Goal: Task Accomplishment & Management: Use online tool/utility

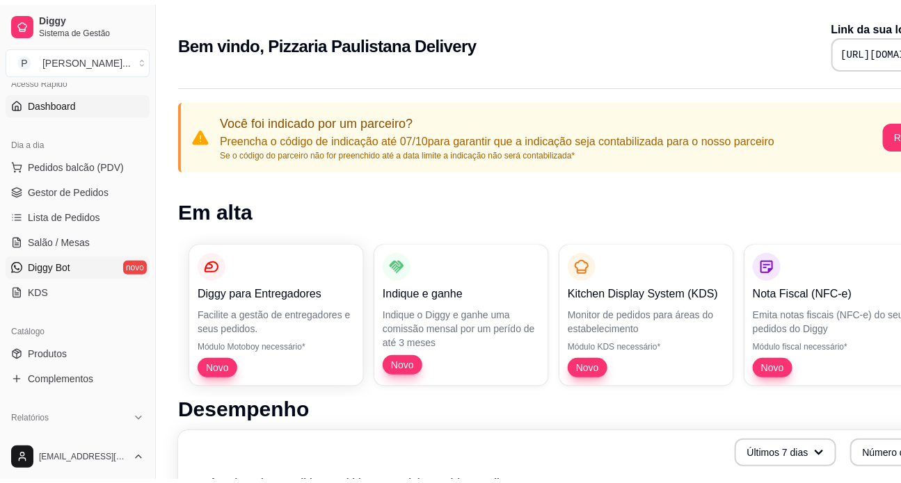
scroll to position [126, 0]
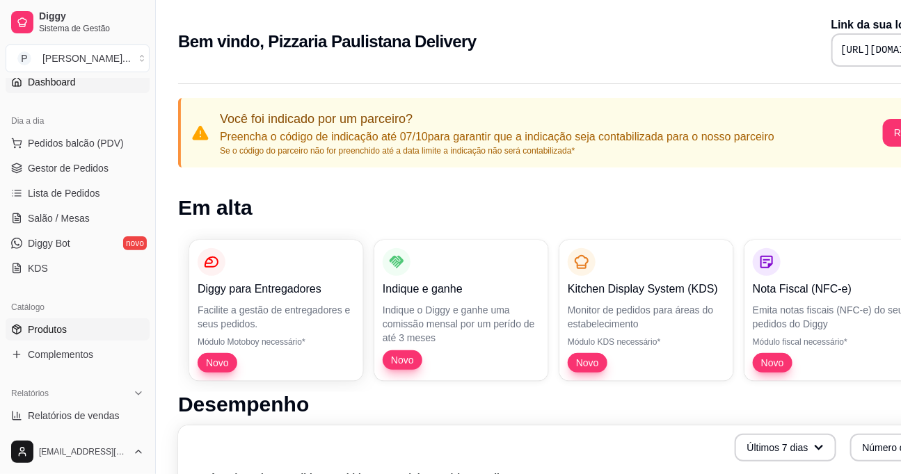
click at [59, 333] on span "Produtos" at bounding box center [47, 330] width 39 height 14
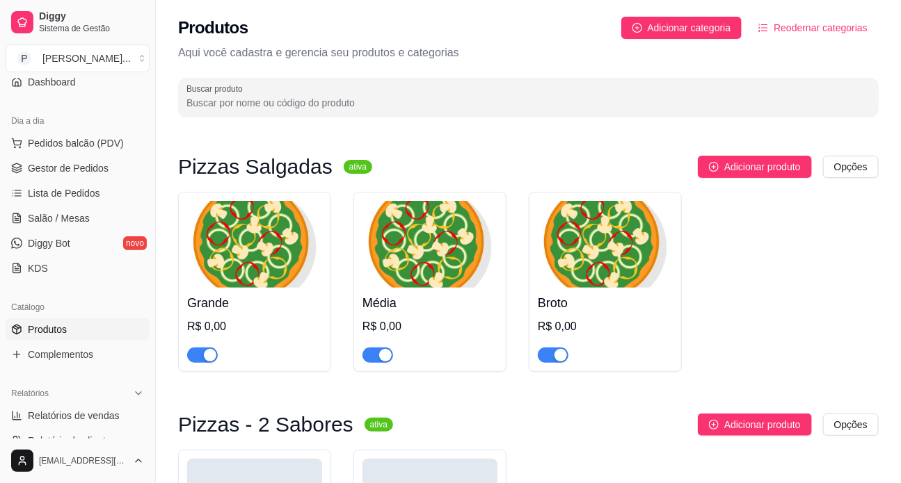
click at [255, 268] on img at bounding box center [254, 244] width 135 height 87
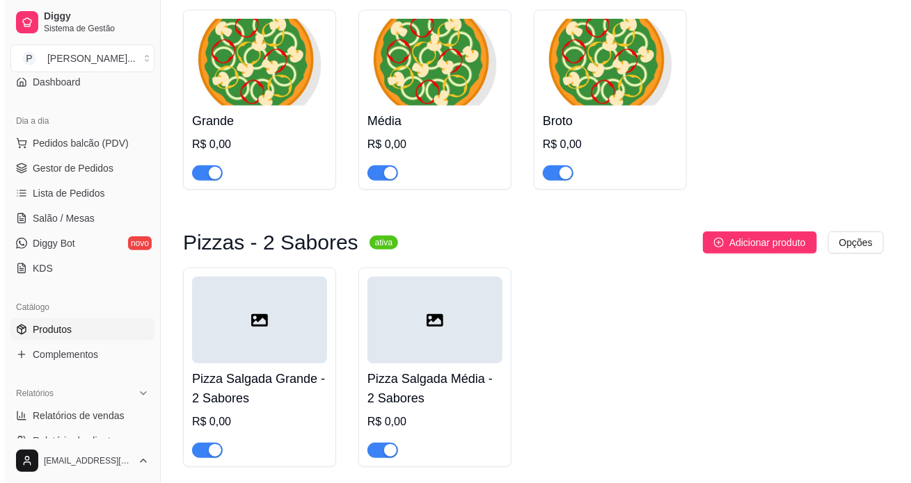
scroll to position [189, 0]
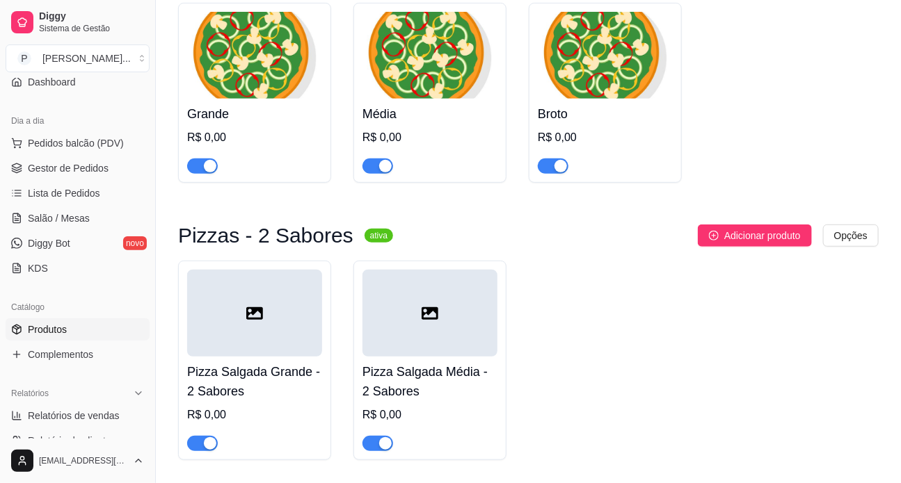
click at [218, 322] on div at bounding box center [254, 313] width 135 height 87
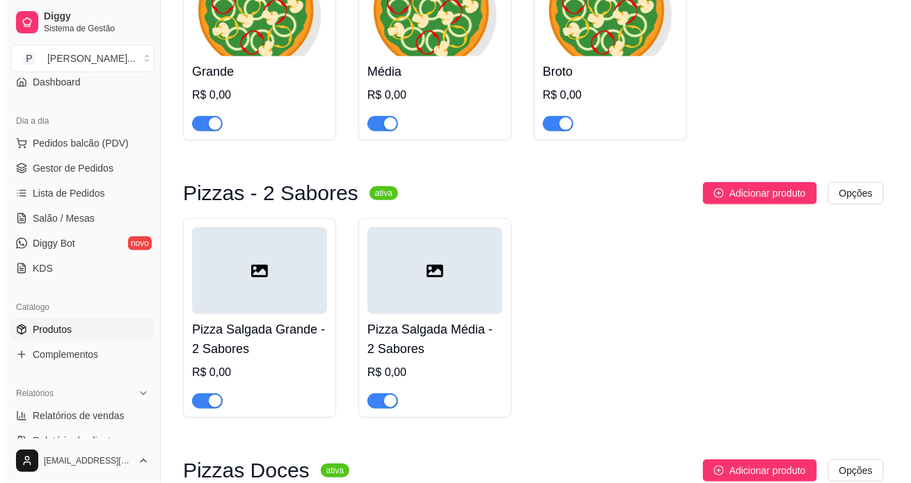
scroll to position [253, 0]
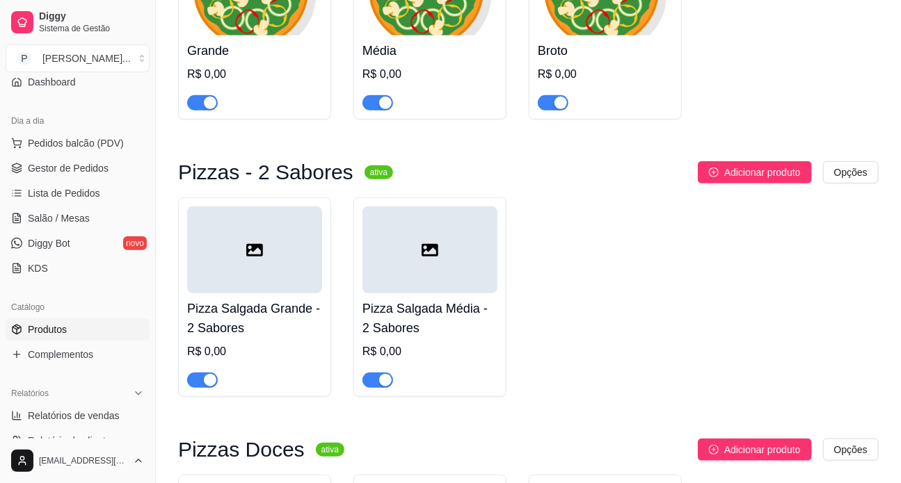
click at [275, 260] on div at bounding box center [254, 250] width 135 height 87
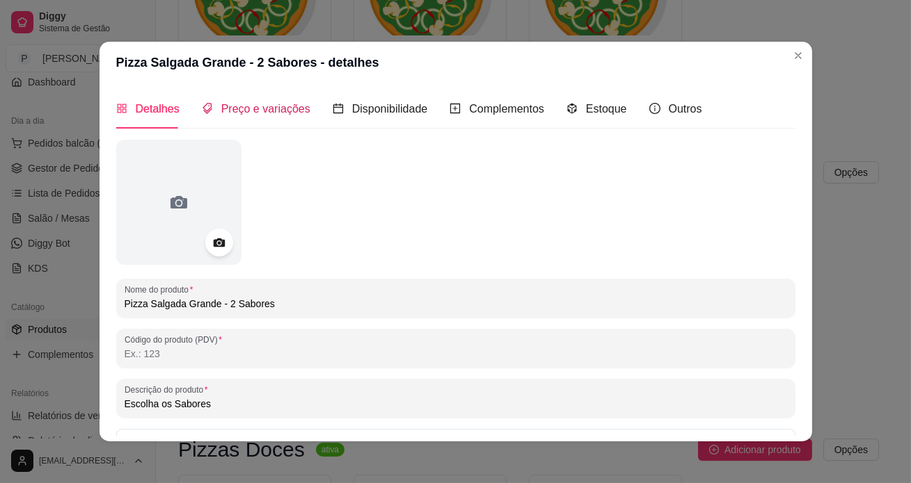
click at [259, 105] on span "Preço e variações" at bounding box center [265, 109] width 89 height 12
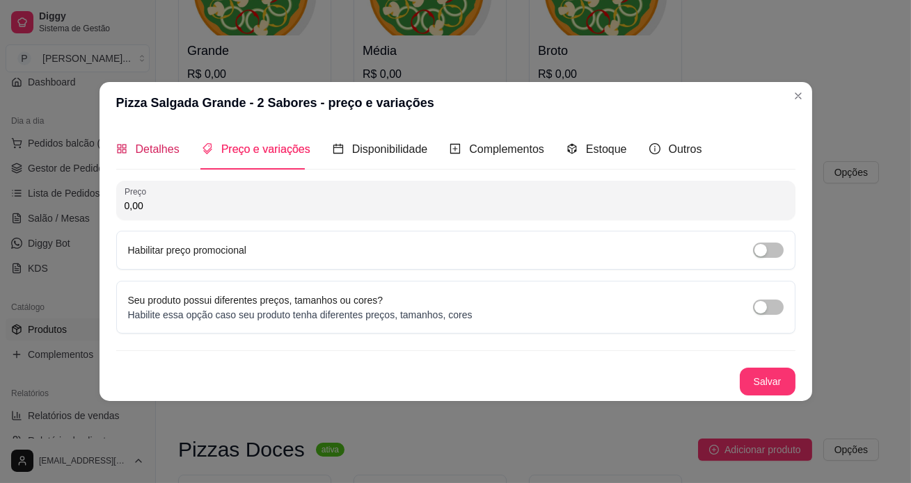
click at [148, 145] on span "Detalhes" at bounding box center [158, 149] width 44 height 12
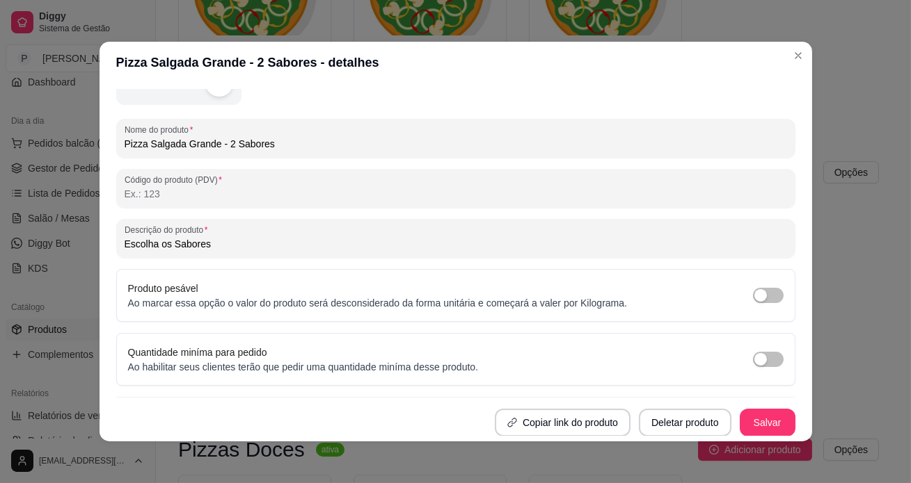
scroll to position [2, 0]
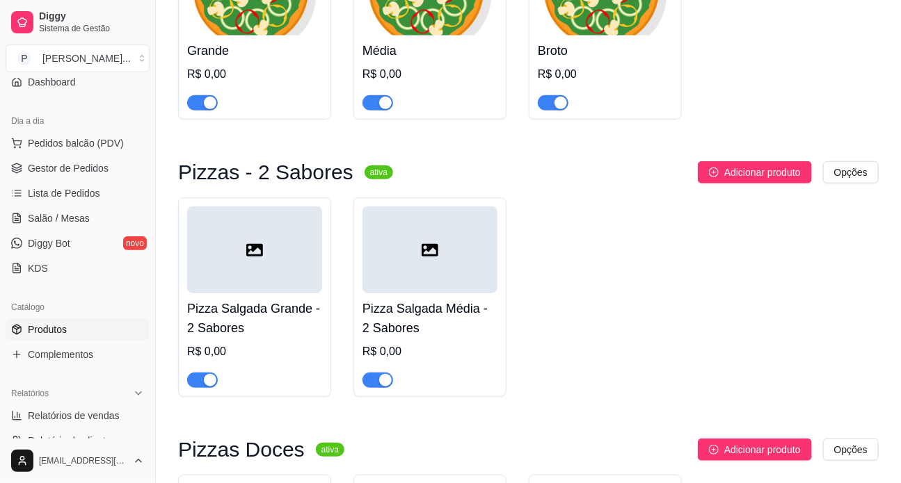
drag, startPoint x: 267, startPoint y: 233, endPoint x: 684, endPoint y: 303, distance: 422.4
click at [684, 303] on div "Pizza Salgada Grande - 2 Sabores R$ 0,00 Pizza Salgada Média - 2 Sabores R$ 0,00" at bounding box center [528, 298] width 700 height 200
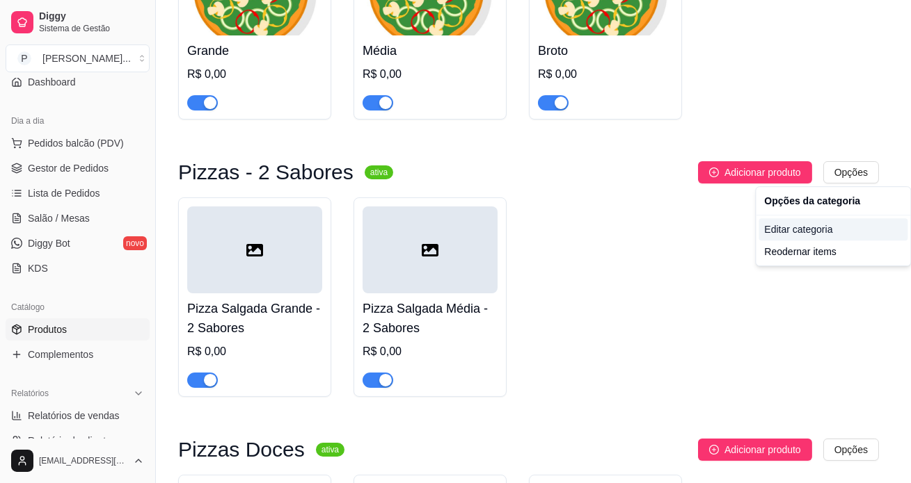
click at [792, 224] on div "Editar categoria" at bounding box center [832, 229] width 149 height 22
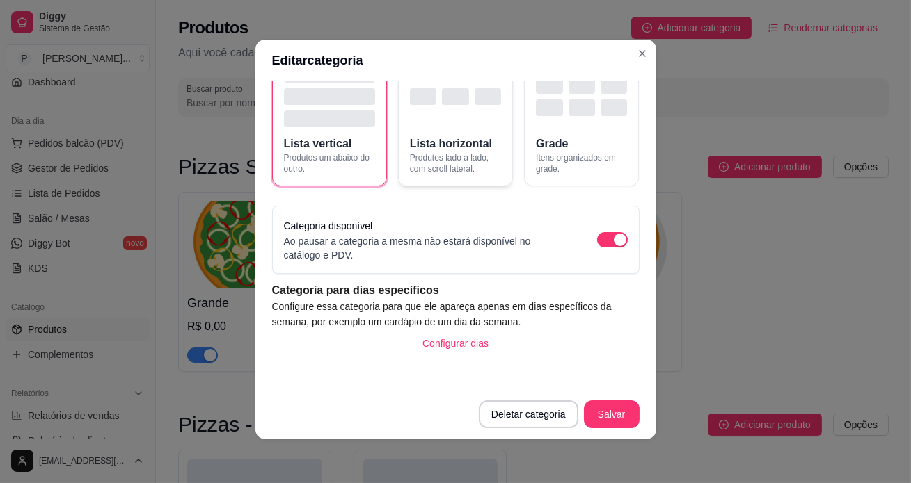
click at [426, 112] on div "button" at bounding box center [455, 96] width 91 height 61
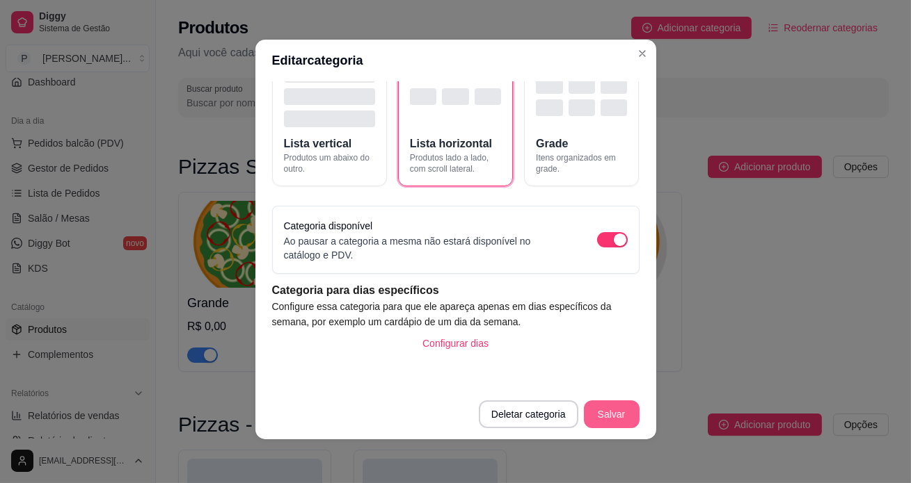
click at [591, 411] on button "Salvar" at bounding box center [612, 415] width 56 height 28
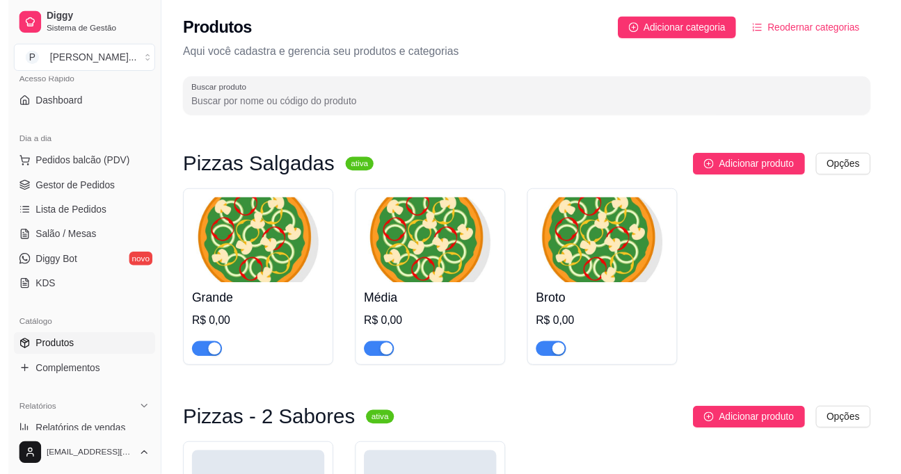
scroll to position [0, 0]
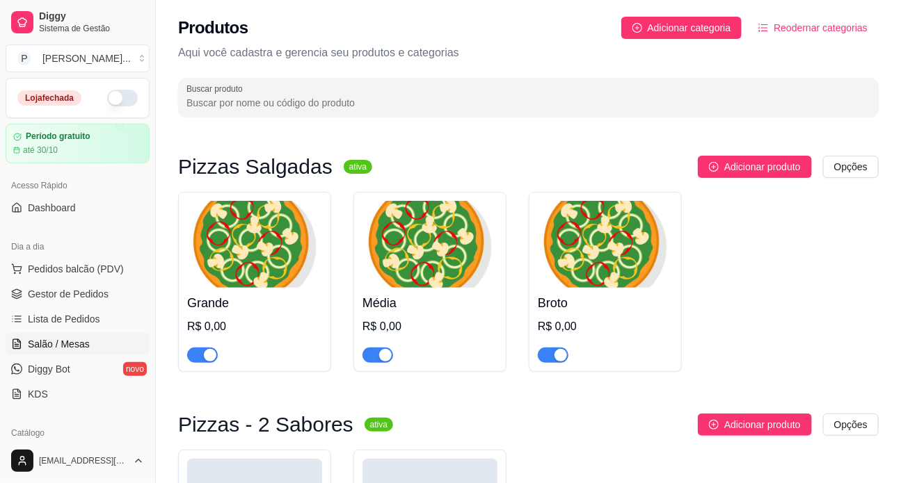
click at [81, 343] on span "Salão / Mesas" at bounding box center [59, 344] width 62 height 14
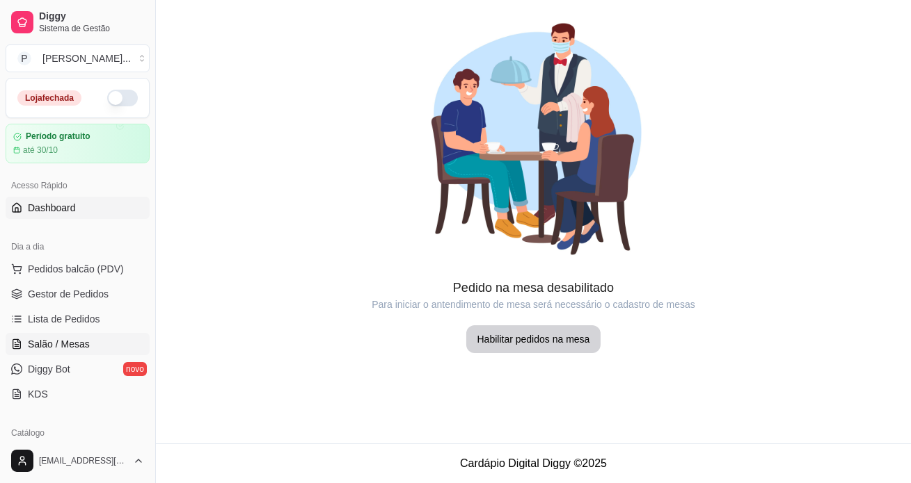
click at [49, 209] on span "Dashboard" at bounding box center [52, 208] width 48 height 14
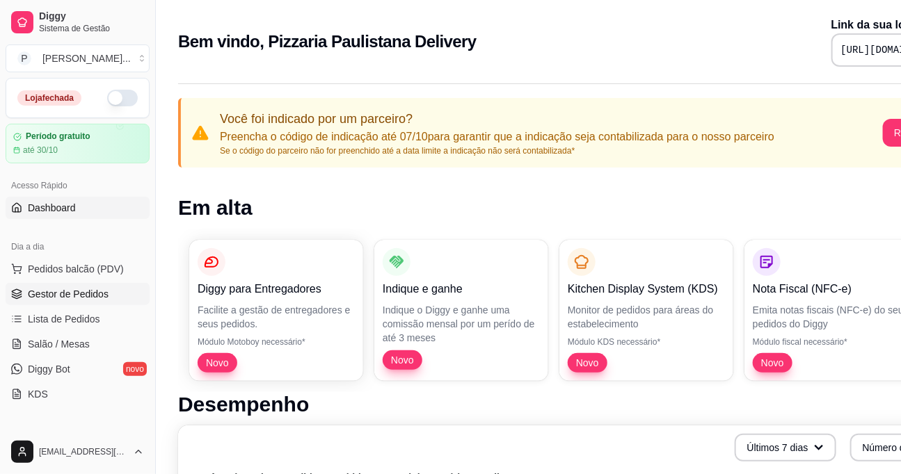
click at [82, 296] on span "Gestor de Pedidos" at bounding box center [68, 294] width 81 height 14
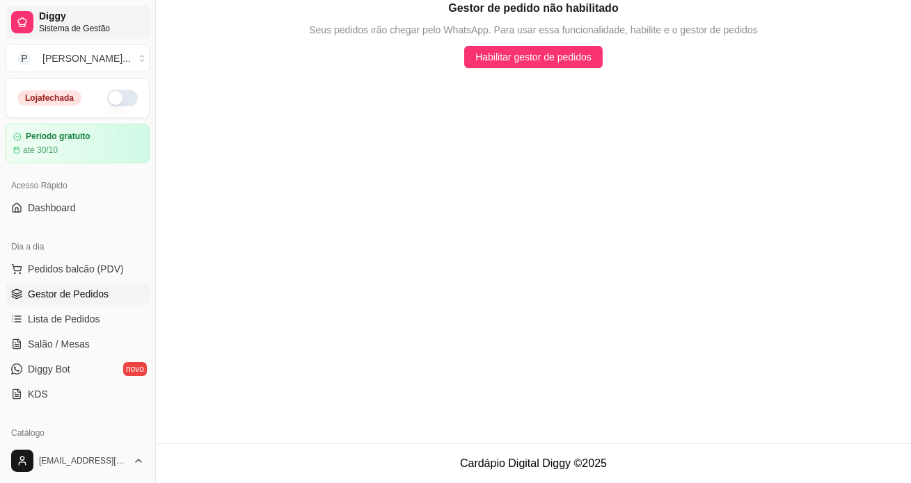
click at [47, 30] on span "Sistema de Gestão" at bounding box center [91, 28] width 105 height 11
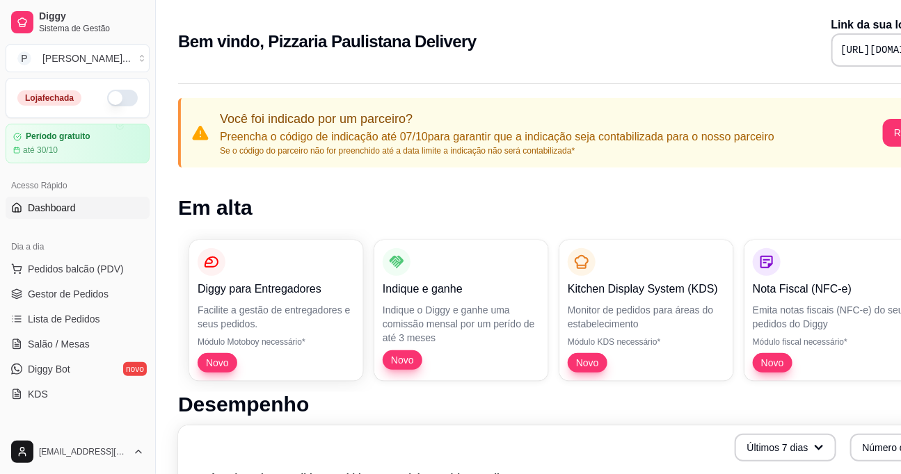
click at [856, 203] on h1 "Em alta" at bounding box center [581, 207] width 806 height 25
click at [74, 273] on span "Pedidos balcão (PDV)" at bounding box center [76, 269] width 96 height 14
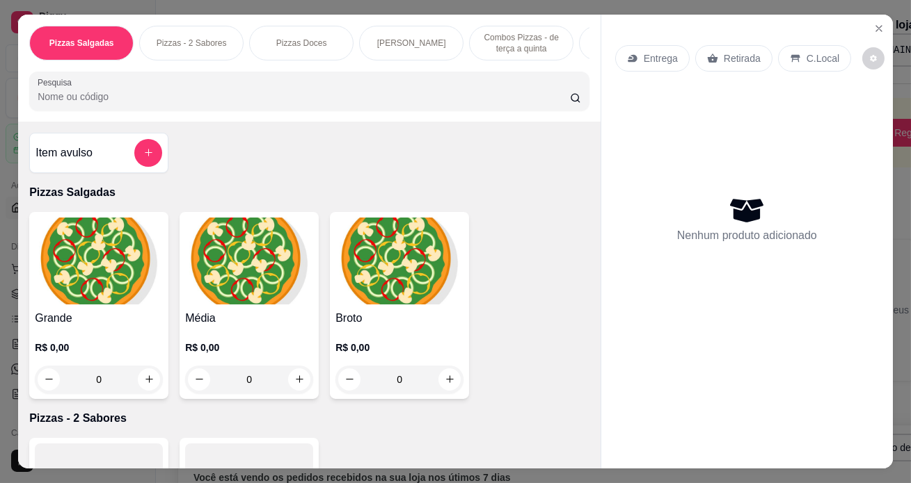
click at [118, 259] on img at bounding box center [99, 261] width 128 height 87
